Goal: Browse casually: Explore the website without a specific task or goal

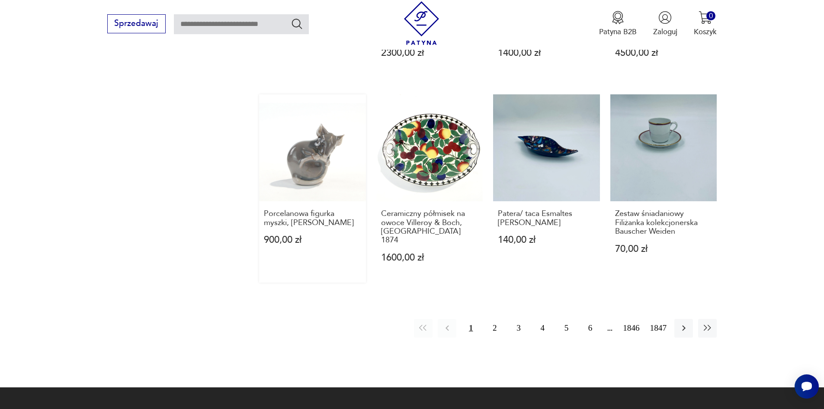
scroll to position [843, 0]
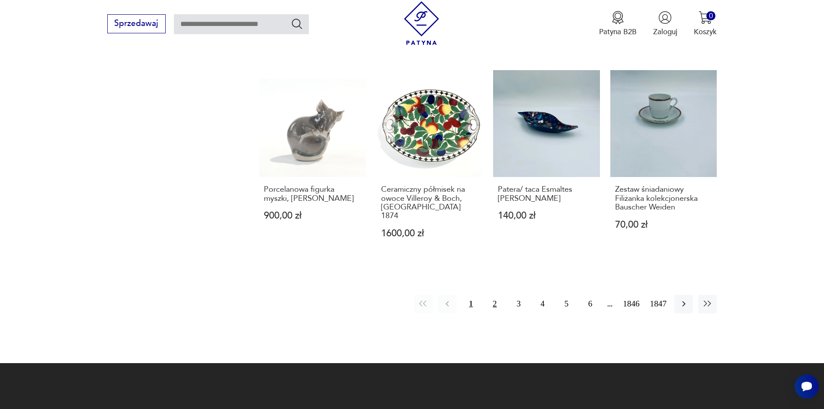
click at [503, 295] on button "2" at bounding box center [494, 304] width 19 height 19
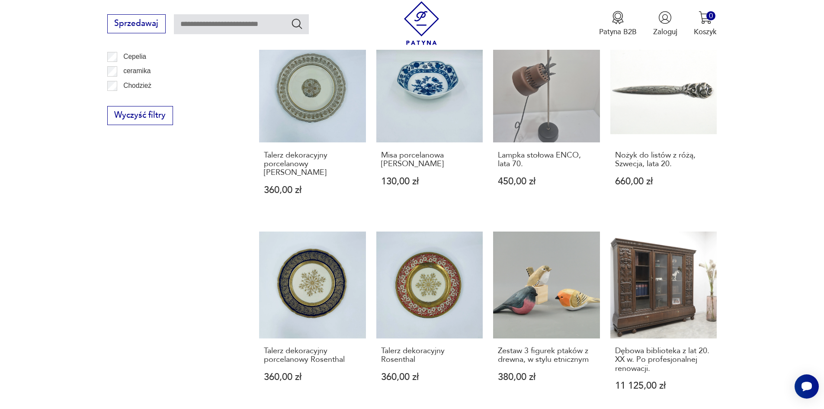
scroll to position [675, 0]
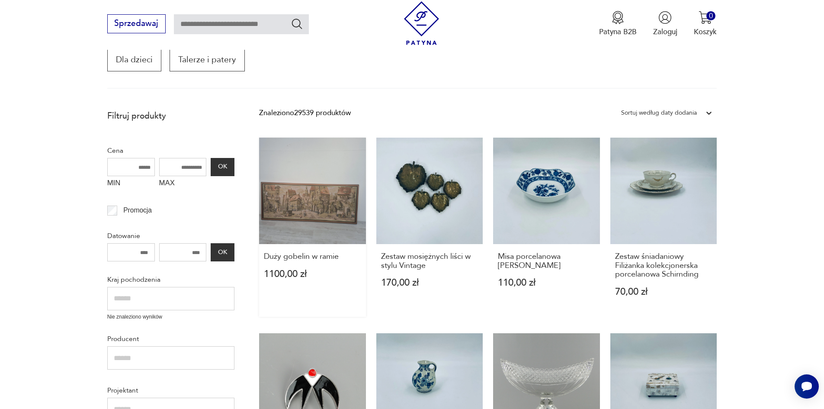
scroll to position [156, 0]
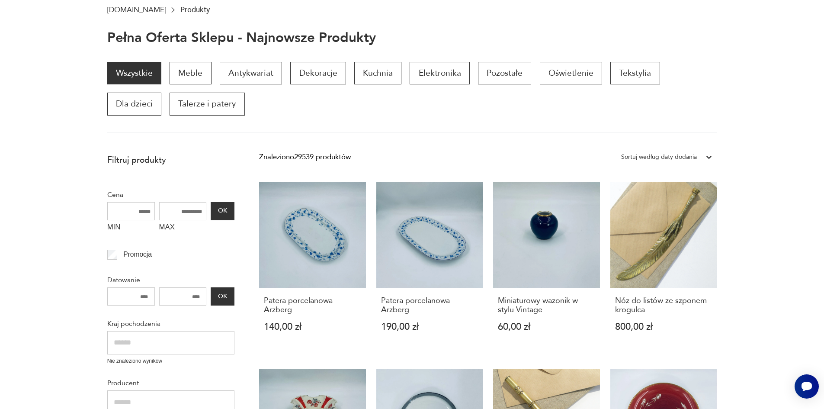
scroll to position [26, 0]
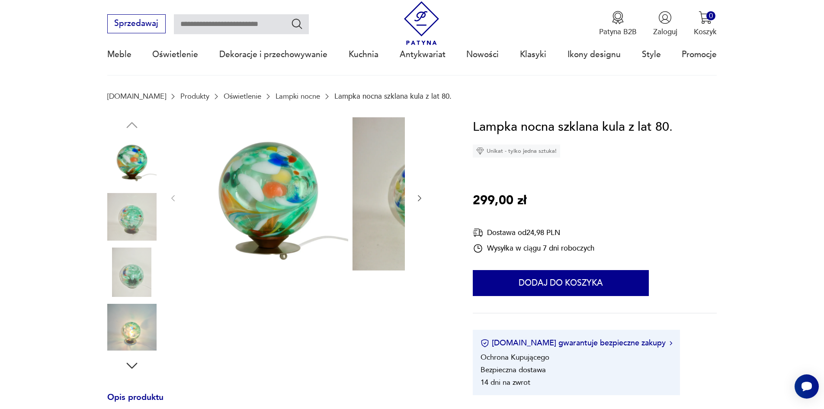
scroll to position [130, 0]
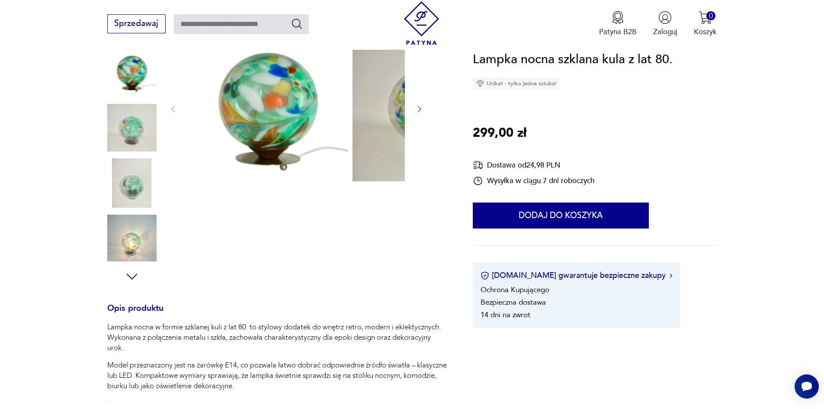
click at [123, 127] on img at bounding box center [131, 127] width 49 height 49
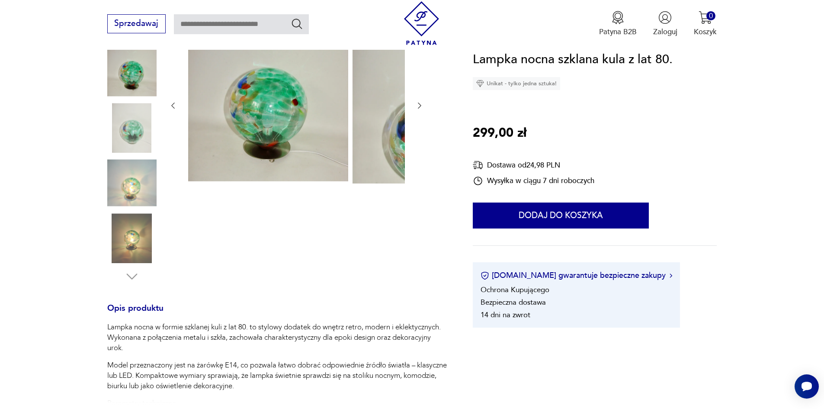
click at [111, 136] on img at bounding box center [131, 127] width 49 height 49
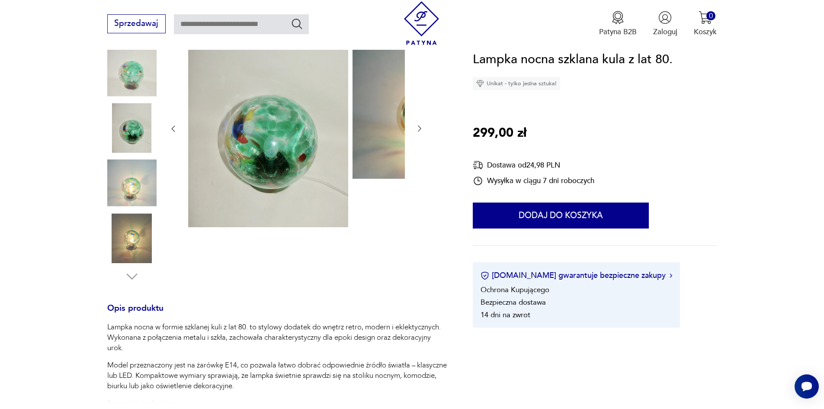
click at [118, 184] on img at bounding box center [131, 182] width 49 height 49
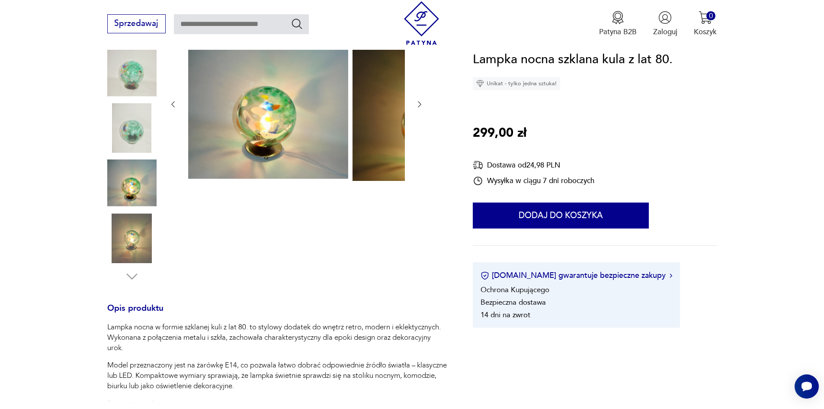
click at [131, 234] on img at bounding box center [131, 237] width 49 height 49
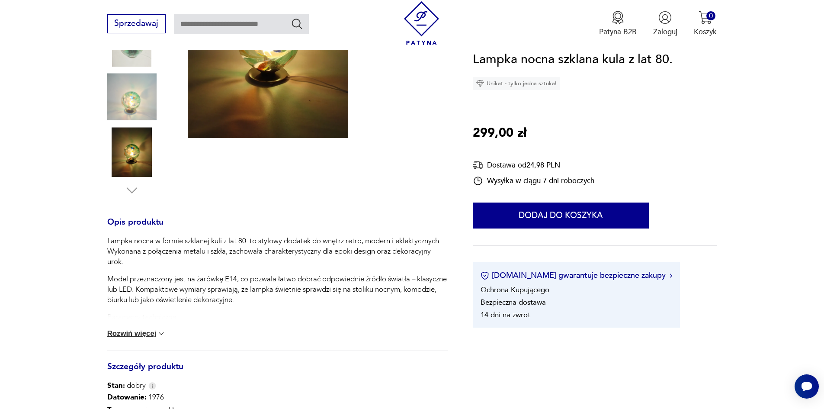
scroll to position [216, 0]
click at [135, 337] on button "Rozwiń więcej" at bounding box center [136, 333] width 59 height 9
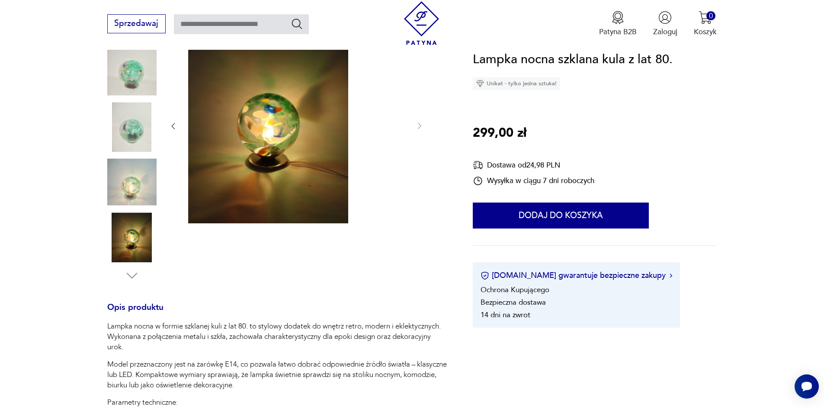
scroll to position [130, 0]
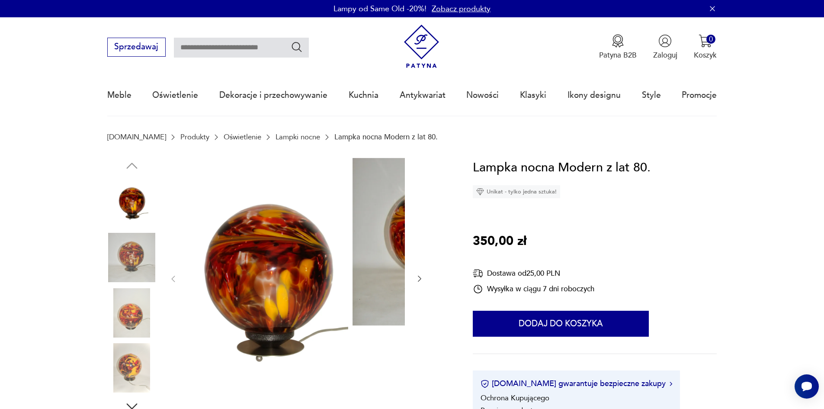
click at [122, 305] on img at bounding box center [131, 312] width 49 height 49
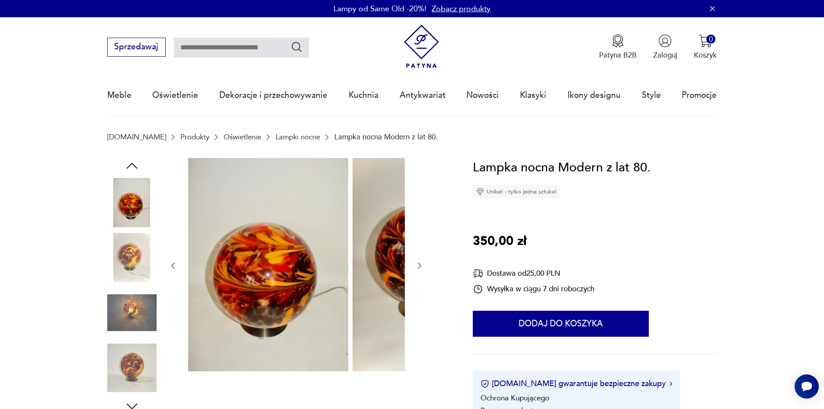
click at [107, 267] on img at bounding box center [131, 257] width 49 height 49
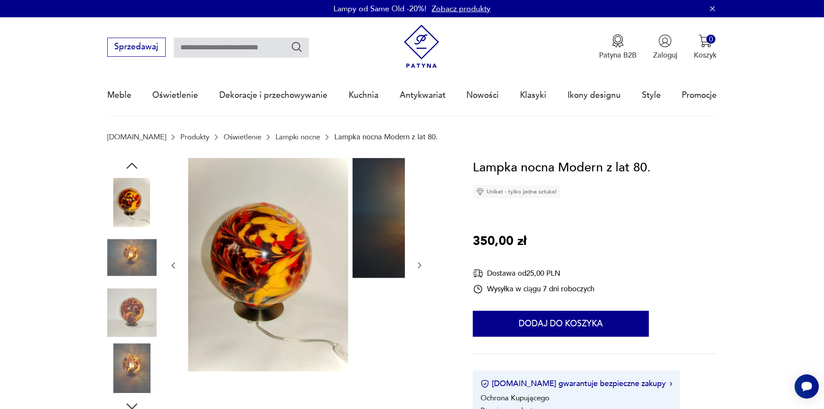
click at [107, 256] on img at bounding box center [131, 257] width 49 height 49
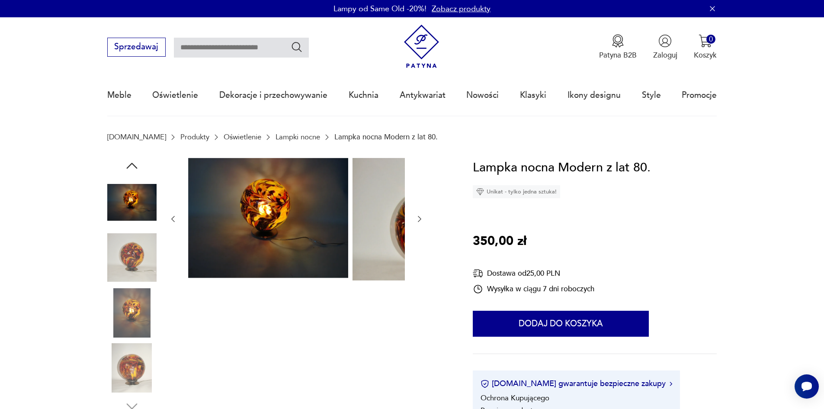
click at [113, 273] on img at bounding box center [131, 257] width 49 height 49
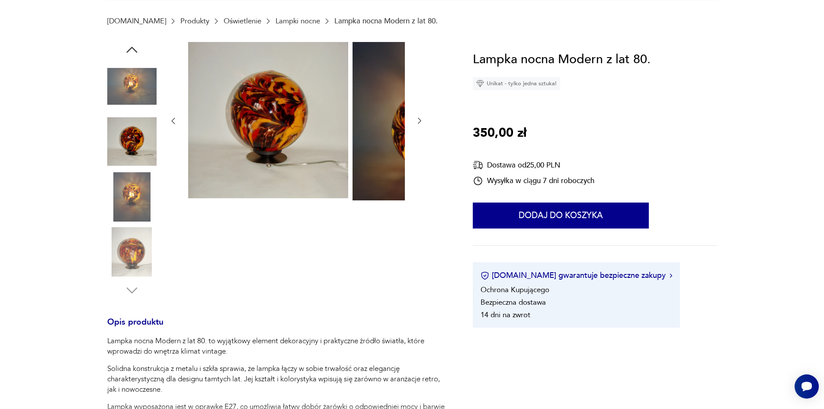
scroll to position [173, 0]
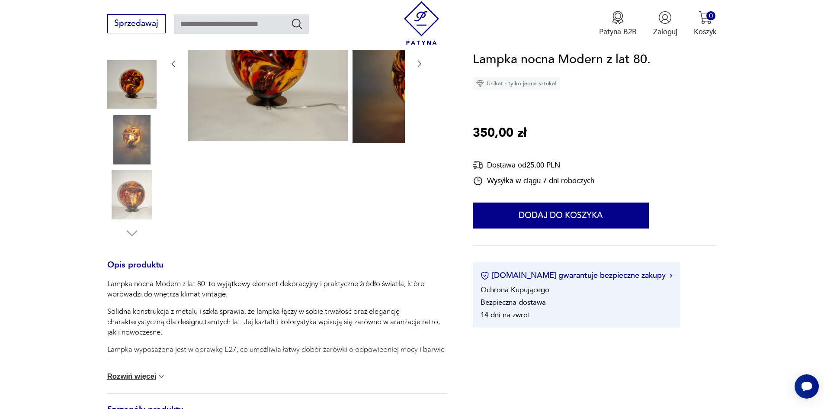
drag, startPoint x: 139, startPoint y: 381, endPoint x: 146, endPoint y: 357, distance: 25.5
click at [139, 381] on button "Rozwiń więcej" at bounding box center [136, 376] width 59 height 9
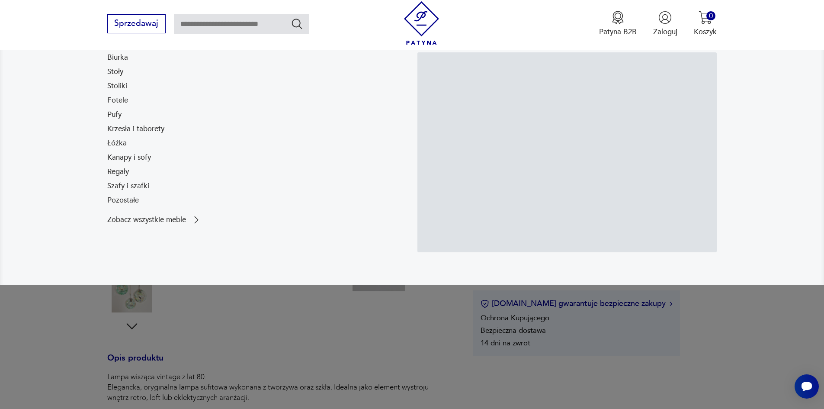
scroll to position [86, 0]
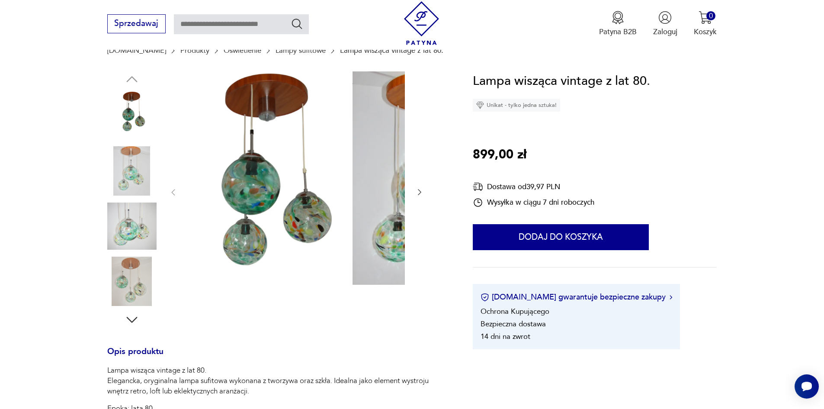
click at [126, 323] on icon "button" at bounding box center [131, 320] width 11 height 6
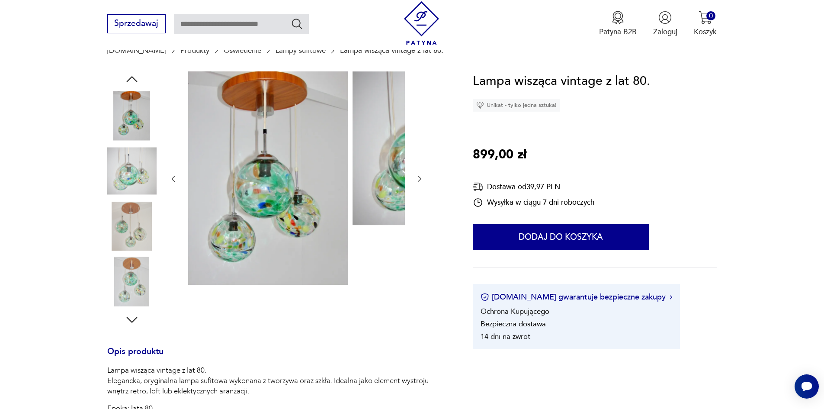
click at [124, 323] on icon "button" at bounding box center [132, 320] width 16 height 16
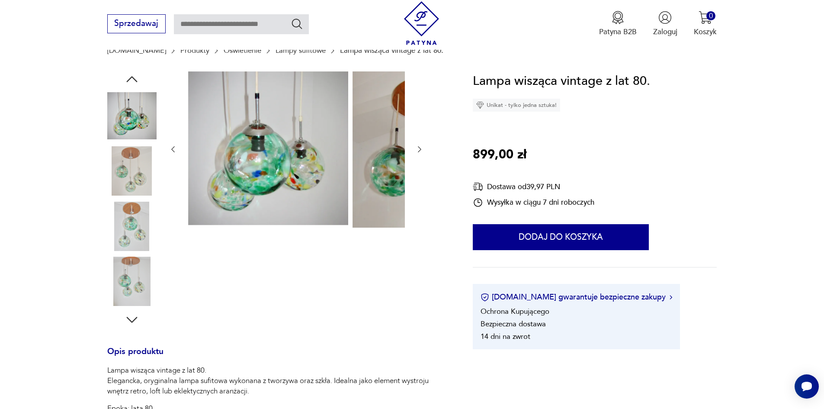
click at [124, 323] on icon "button" at bounding box center [132, 320] width 16 height 16
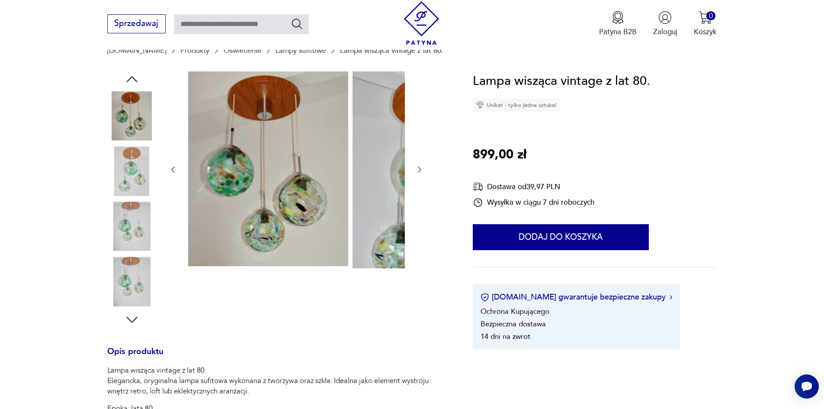
click at [124, 323] on icon "button" at bounding box center [132, 320] width 16 height 16
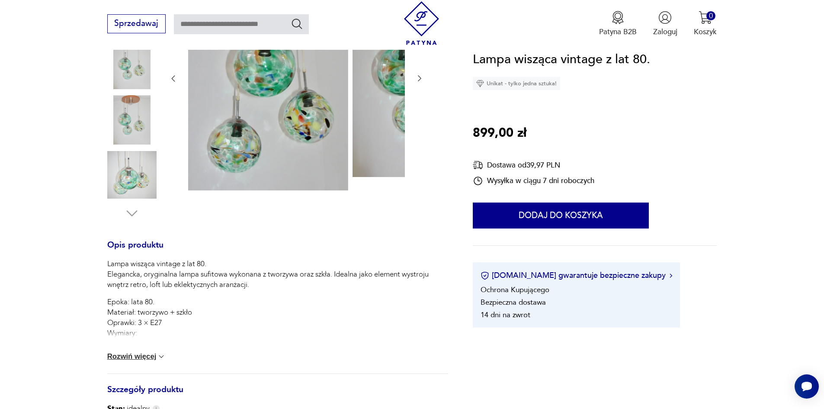
scroll to position [216, 0]
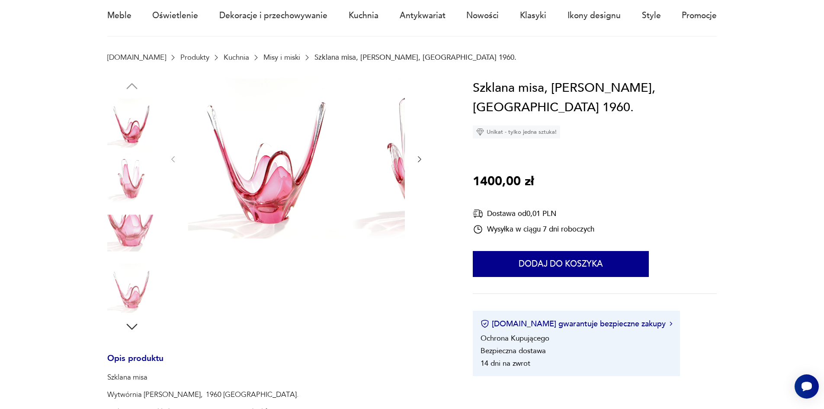
scroll to position [86, 0]
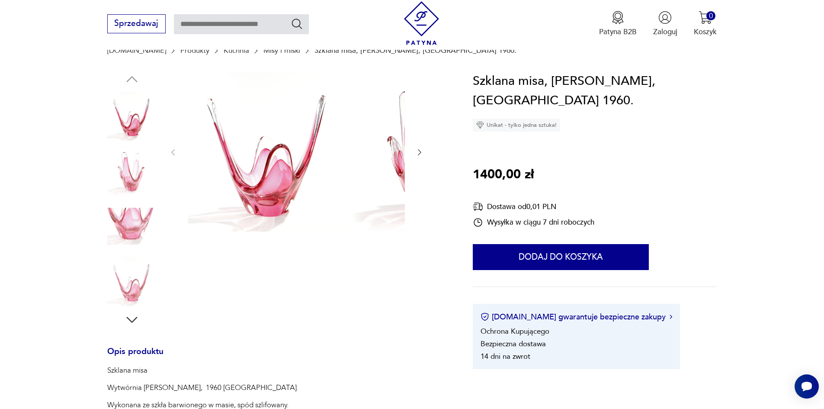
click at [124, 325] on icon "button" at bounding box center [132, 320] width 16 height 16
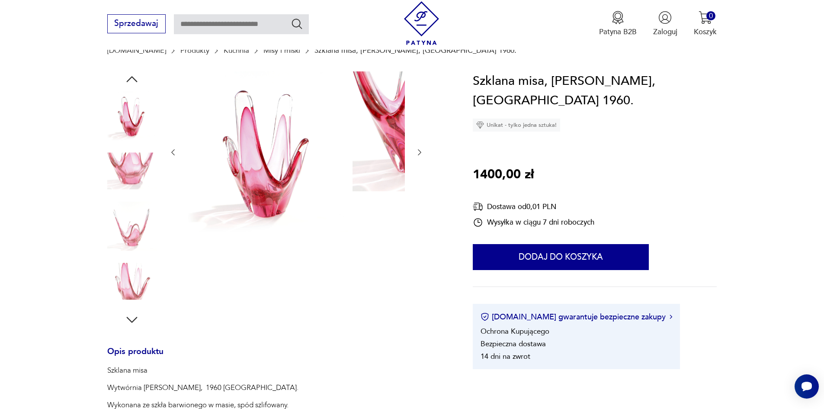
click at [124, 325] on icon "button" at bounding box center [132, 320] width 16 height 16
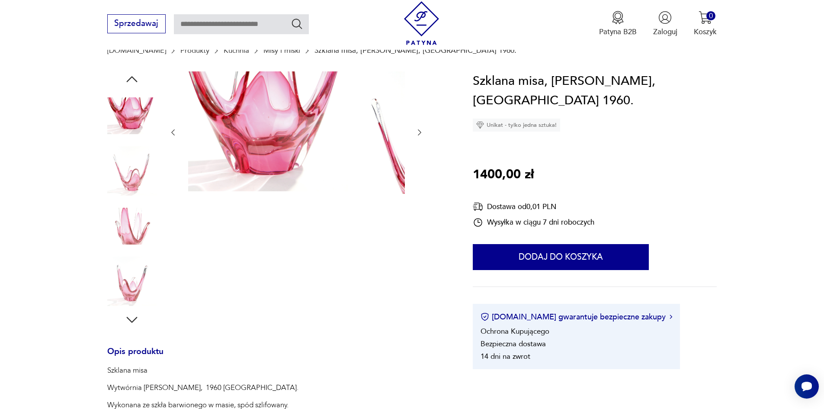
click at [124, 325] on icon "button" at bounding box center [132, 320] width 16 height 16
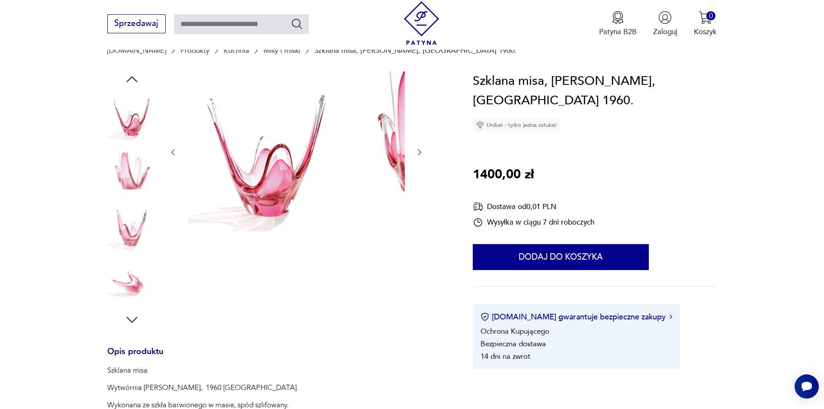
click at [124, 325] on icon "button" at bounding box center [132, 320] width 16 height 16
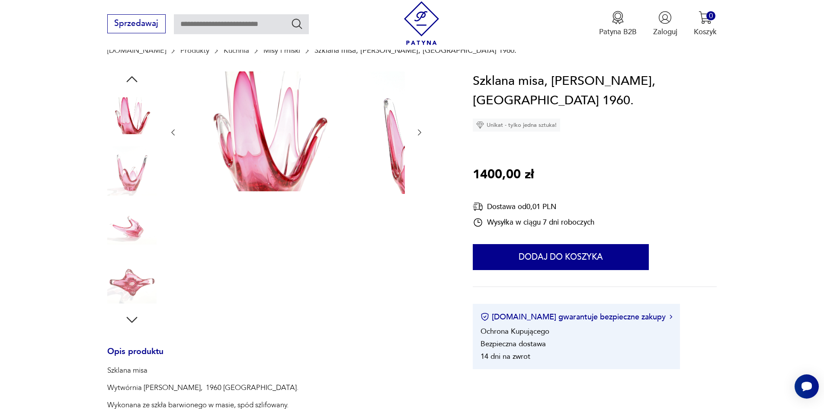
click at [124, 325] on icon "button" at bounding box center [132, 320] width 16 height 16
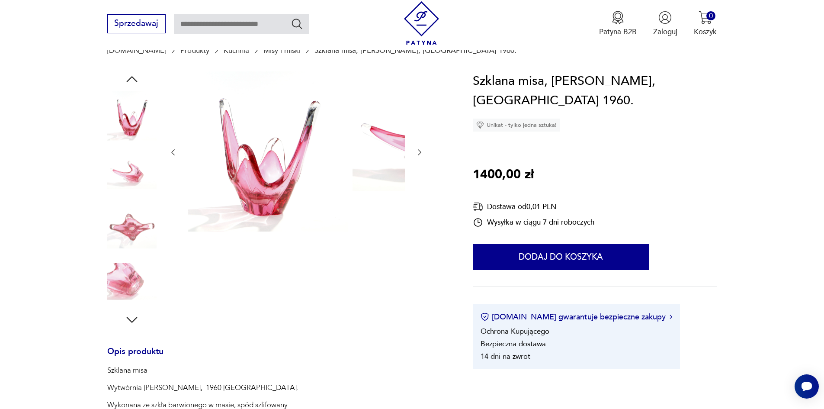
click at [124, 325] on icon "button" at bounding box center [132, 320] width 16 height 16
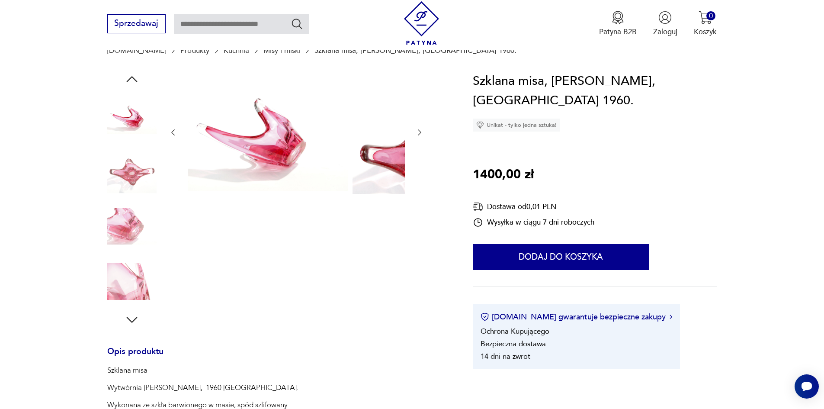
click at [124, 325] on icon "button" at bounding box center [132, 320] width 16 height 16
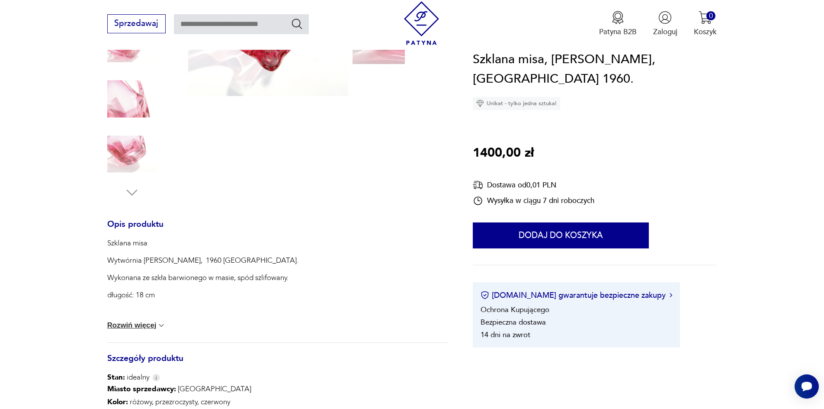
scroll to position [216, 0]
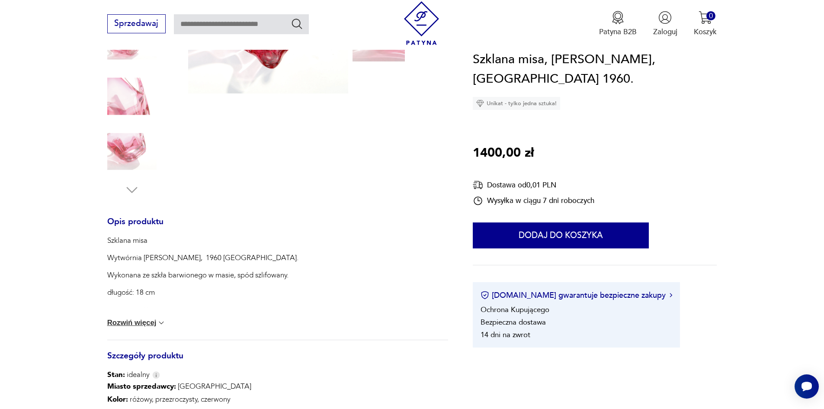
click at [137, 327] on button "Rozwiń więcej" at bounding box center [136, 322] width 59 height 9
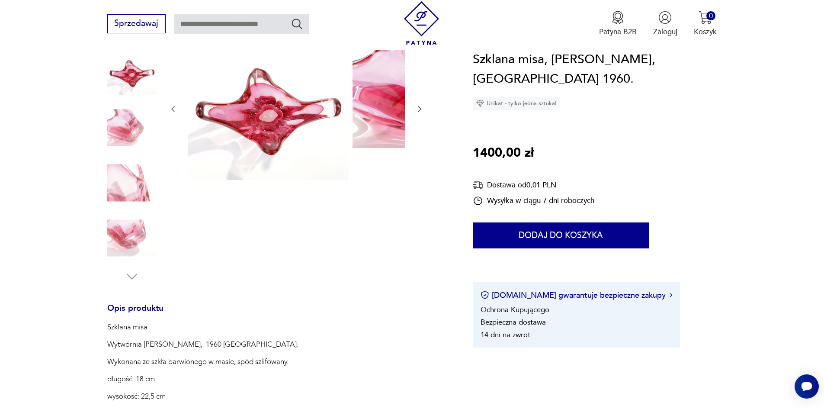
scroll to position [86, 0]
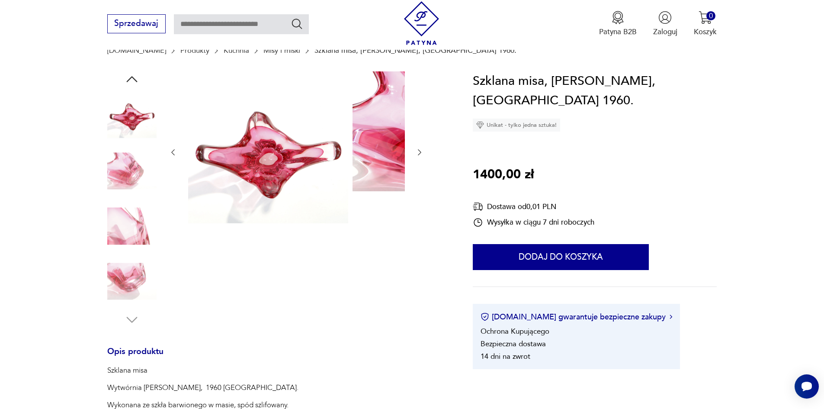
click at [123, 276] on img at bounding box center [131, 280] width 49 height 49
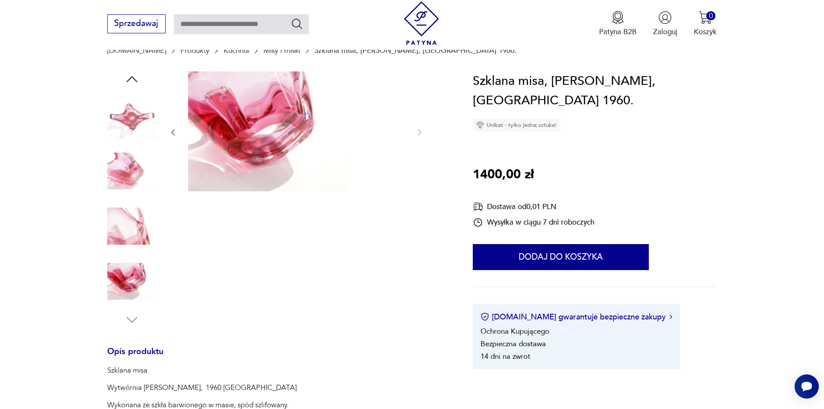
click at [107, 174] on img at bounding box center [131, 170] width 49 height 49
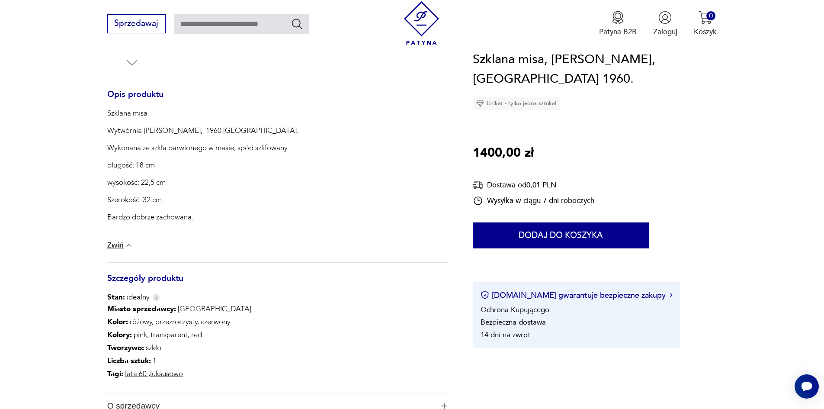
scroll to position [346, 0]
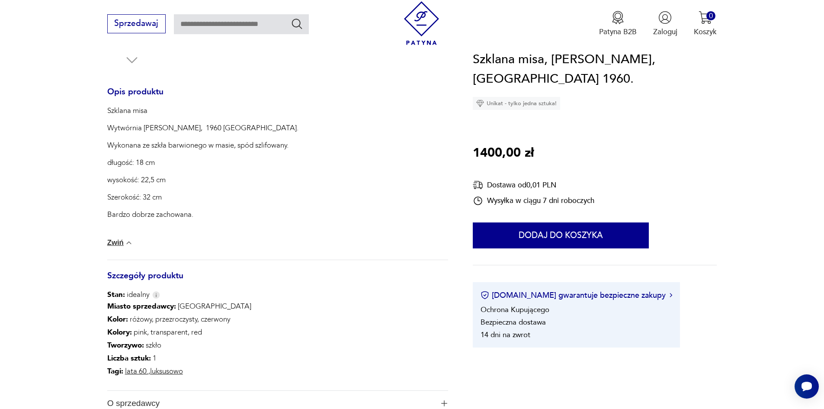
click at [107, 247] on button "Zwiń" at bounding box center [120, 242] width 26 height 9
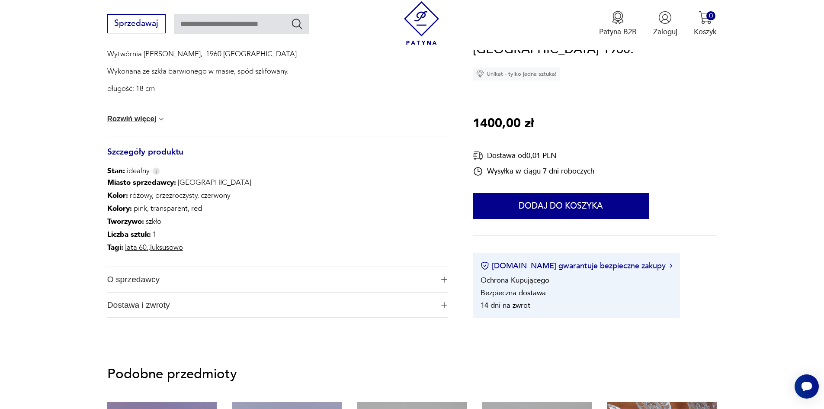
scroll to position [432, 0]
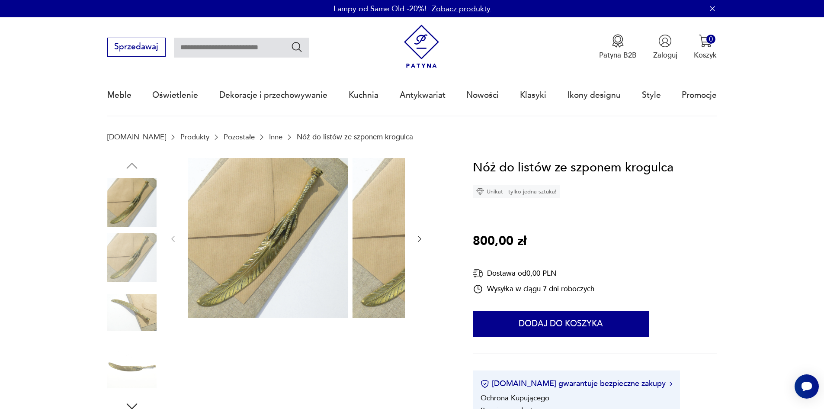
click at [118, 262] on img at bounding box center [131, 257] width 49 height 49
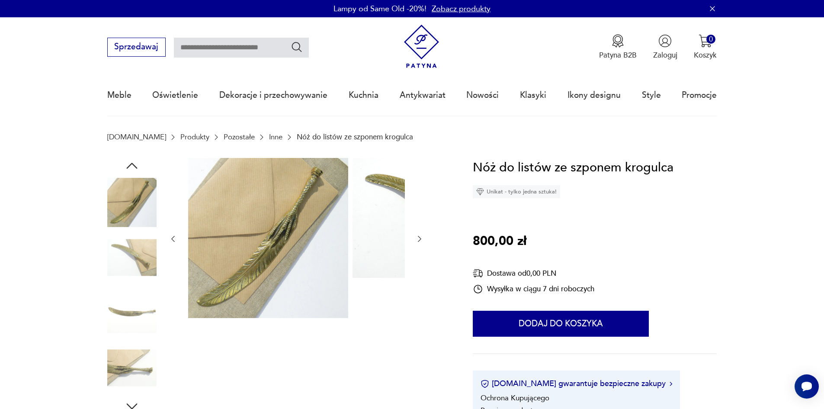
click at [122, 272] on img at bounding box center [131, 257] width 49 height 49
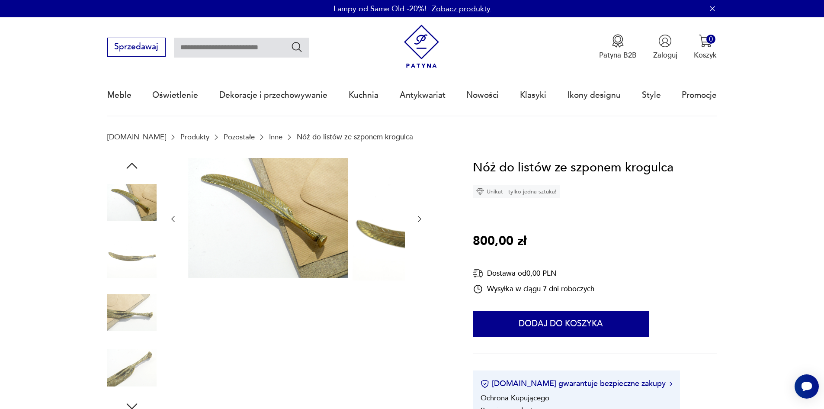
click at [132, 309] on img at bounding box center [131, 312] width 49 height 49
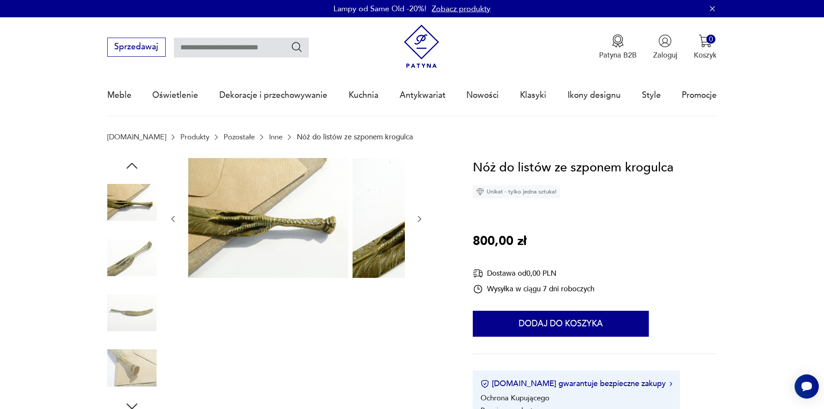
click at [112, 264] on img at bounding box center [131, 257] width 49 height 49
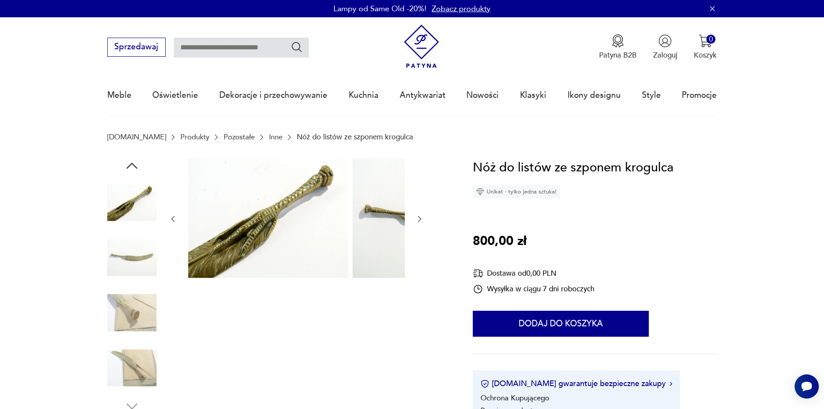
click at [116, 278] on img at bounding box center [131, 257] width 49 height 49
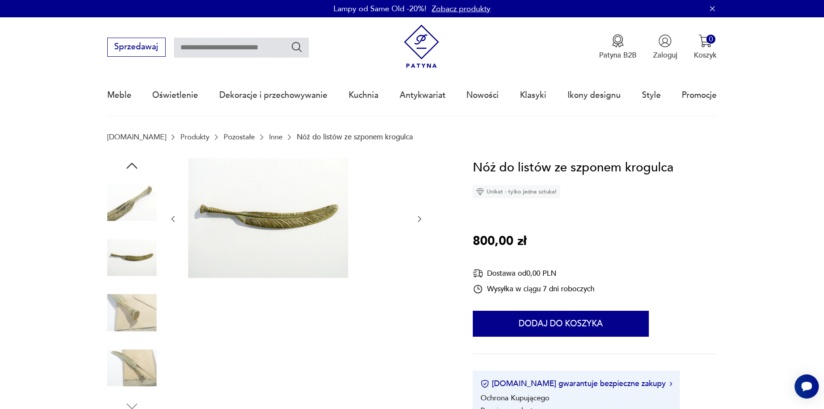
click at [128, 311] on img at bounding box center [131, 312] width 49 height 49
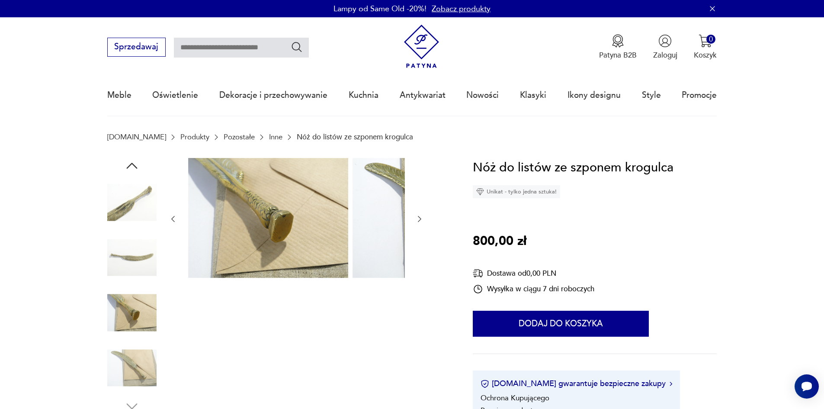
click at [107, 365] on img at bounding box center [131, 367] width 49 height 49
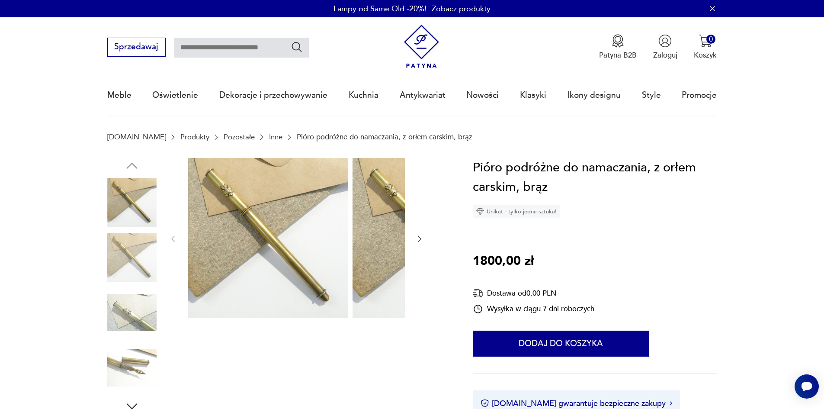
click at [120, 373] on img at bounding box center [131, 367] width 49 height 49
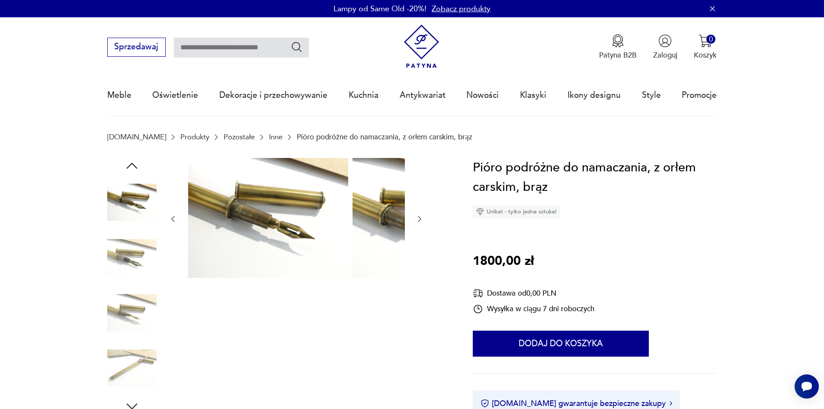
click at [122, 311] on img at bounding box center [131, 312] width 49 height 49
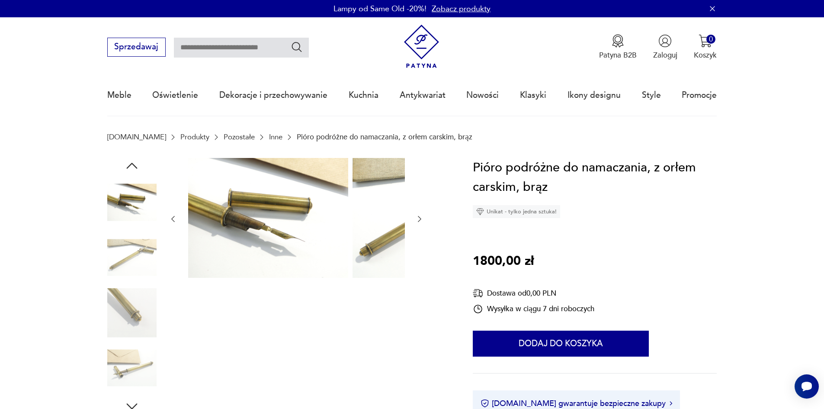
click at [122, 368] on img at bounding box center [131, 367] width 49 height 49
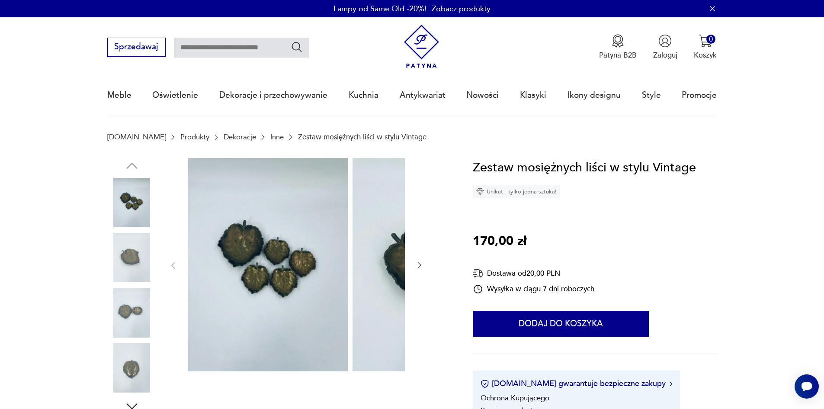
click at [127, 263] on img at bounding box center [131, 257] width 49 height 49
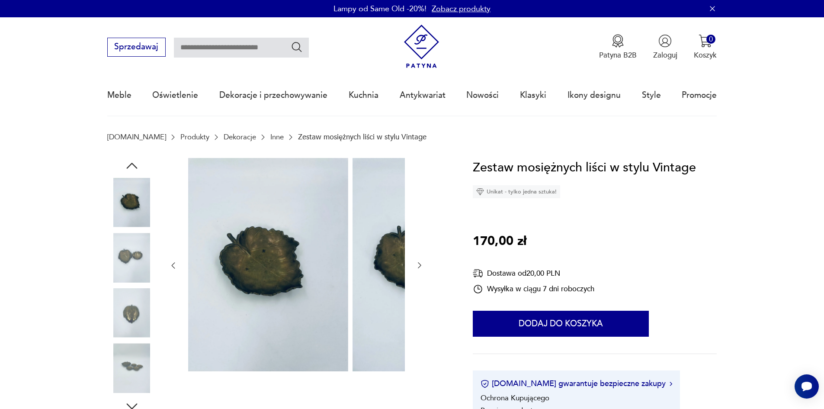
click at [118, 261] on img at bounding box center [131, 257] width 49 height 49
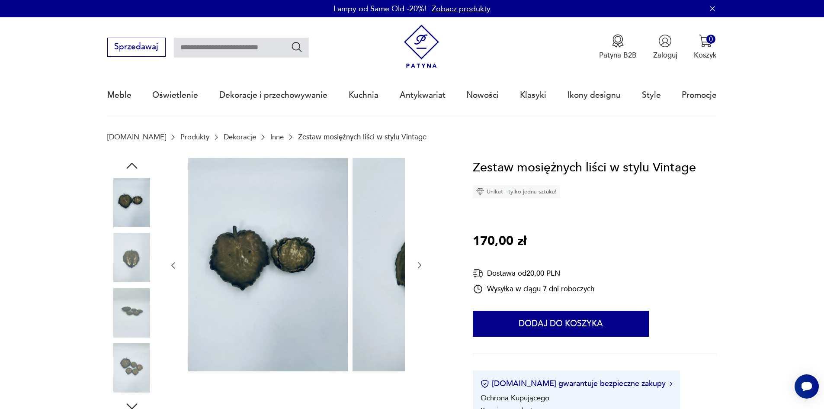
click at [121, 272] on img at bounding box center [131, 257] width 49 height 49
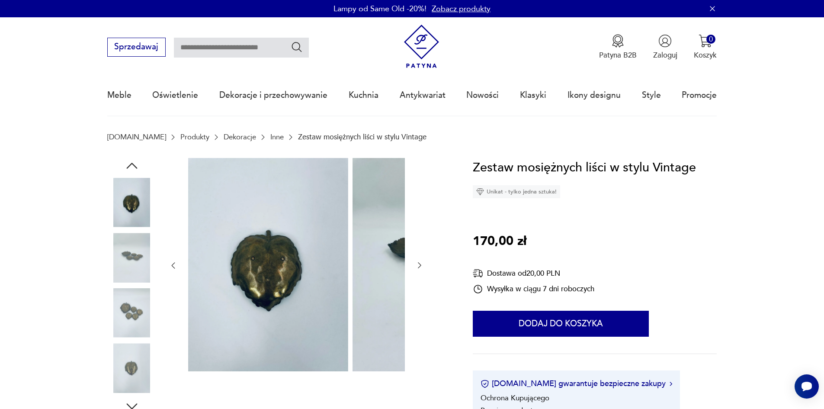
click at [123, 280] on img at bounding box center [131, 257] width 49 height 49
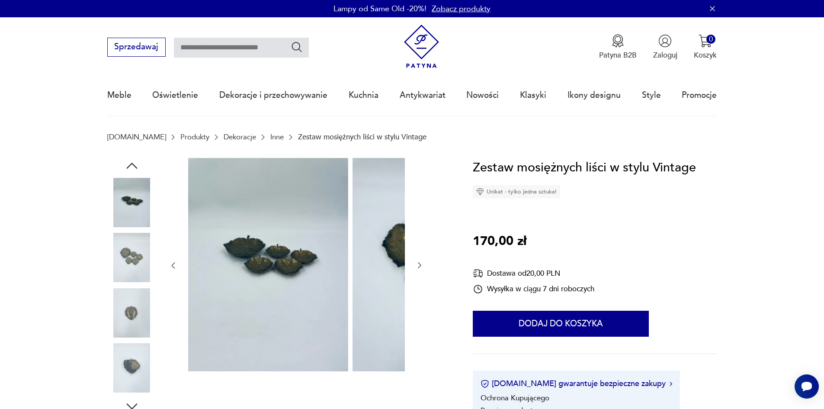
click at [110, 268] on img at bounding box center [131, 257] width 49 height 49
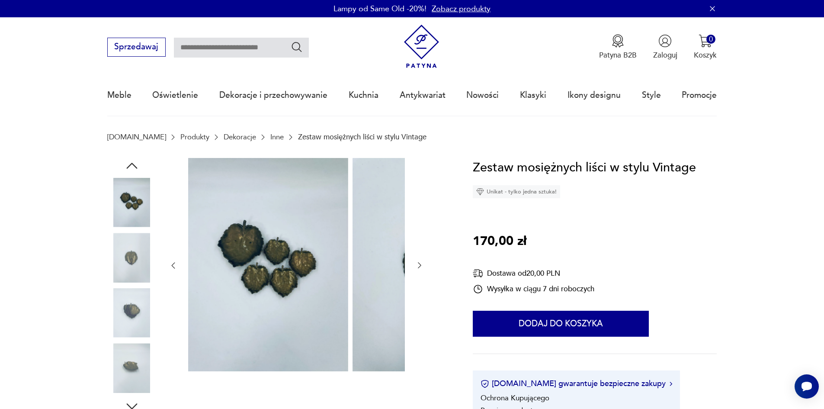
click at [110, 262] on img at bounding box center [131, 257] width 49 height 49
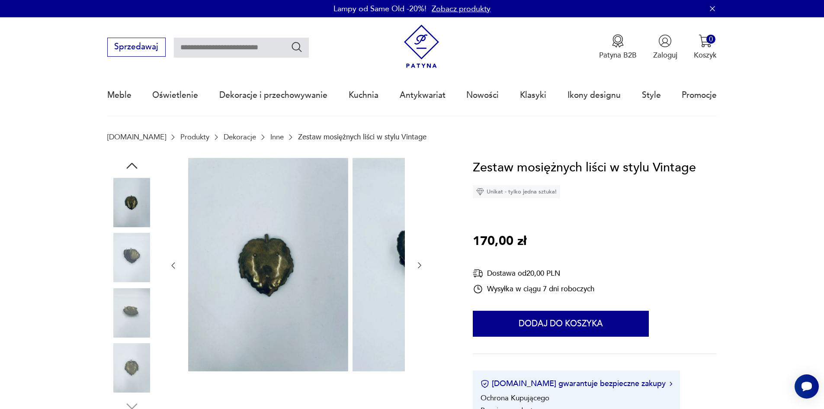
click at [116, 278] on img at bounding box center [131, 257] width 49 height 49
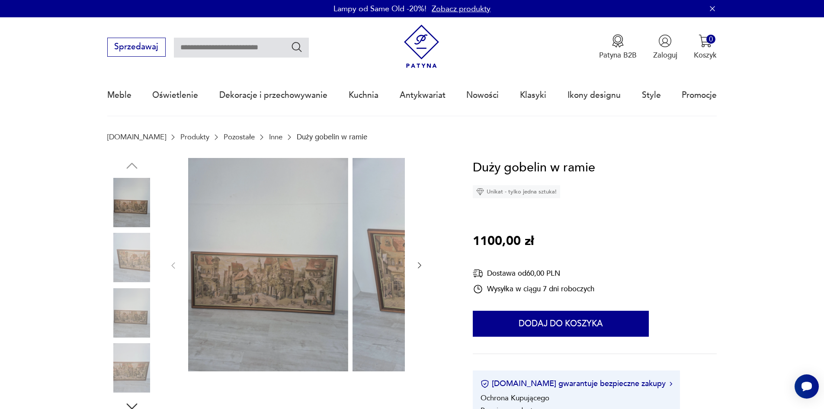
click at [128, 262] on img at bounding box center [131, 257] width 49 height 49
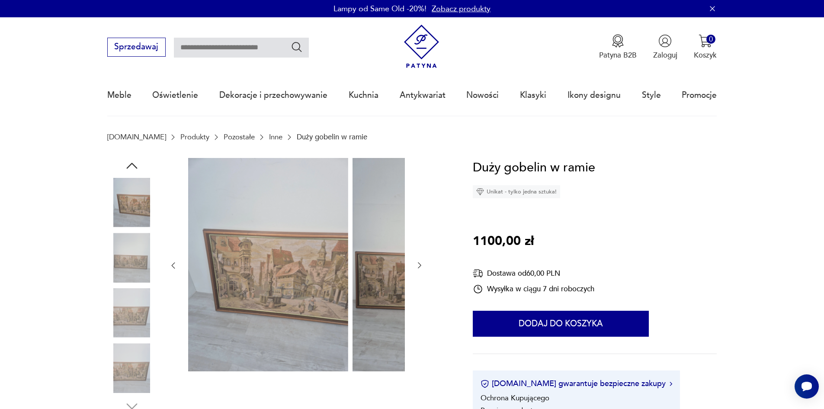
click at [127, 276] on img at bounding box center [131, 257] width 49 height 49
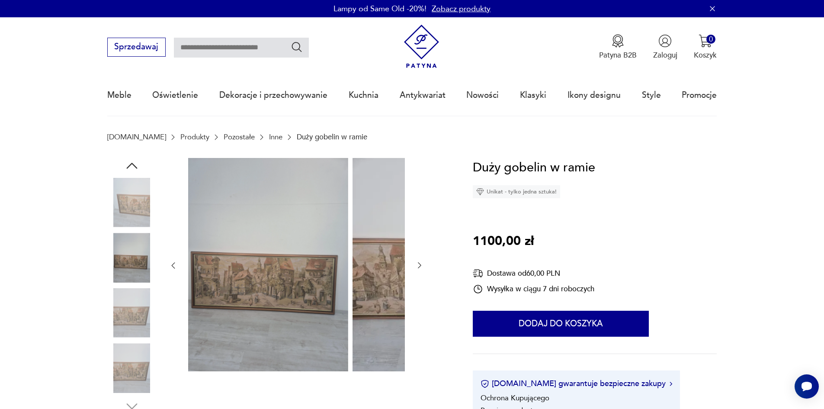
click at [128, 295] on img at bounding box center [131, 312] width 49 height 49
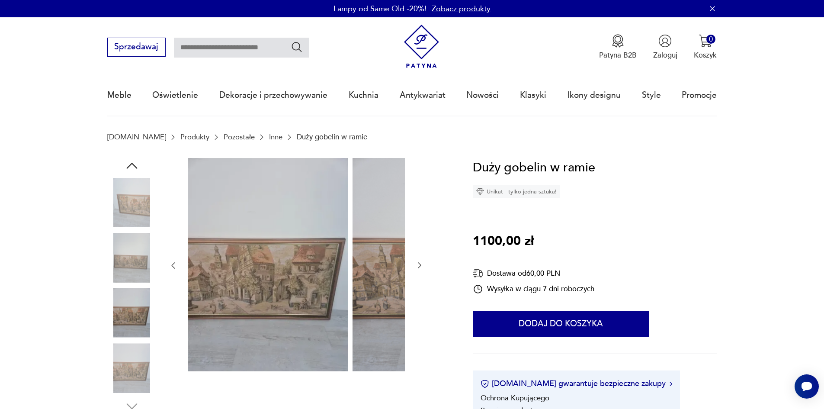
click at [126, 361] on img at bounding box center [131, 367] width 49 height 49
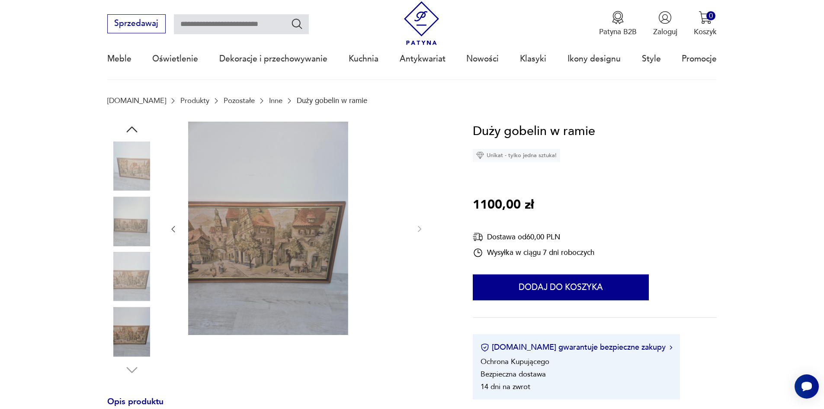
scroll to position [130, 0]
